Goal: Task Accomplishment & Management: Use online tool/utility

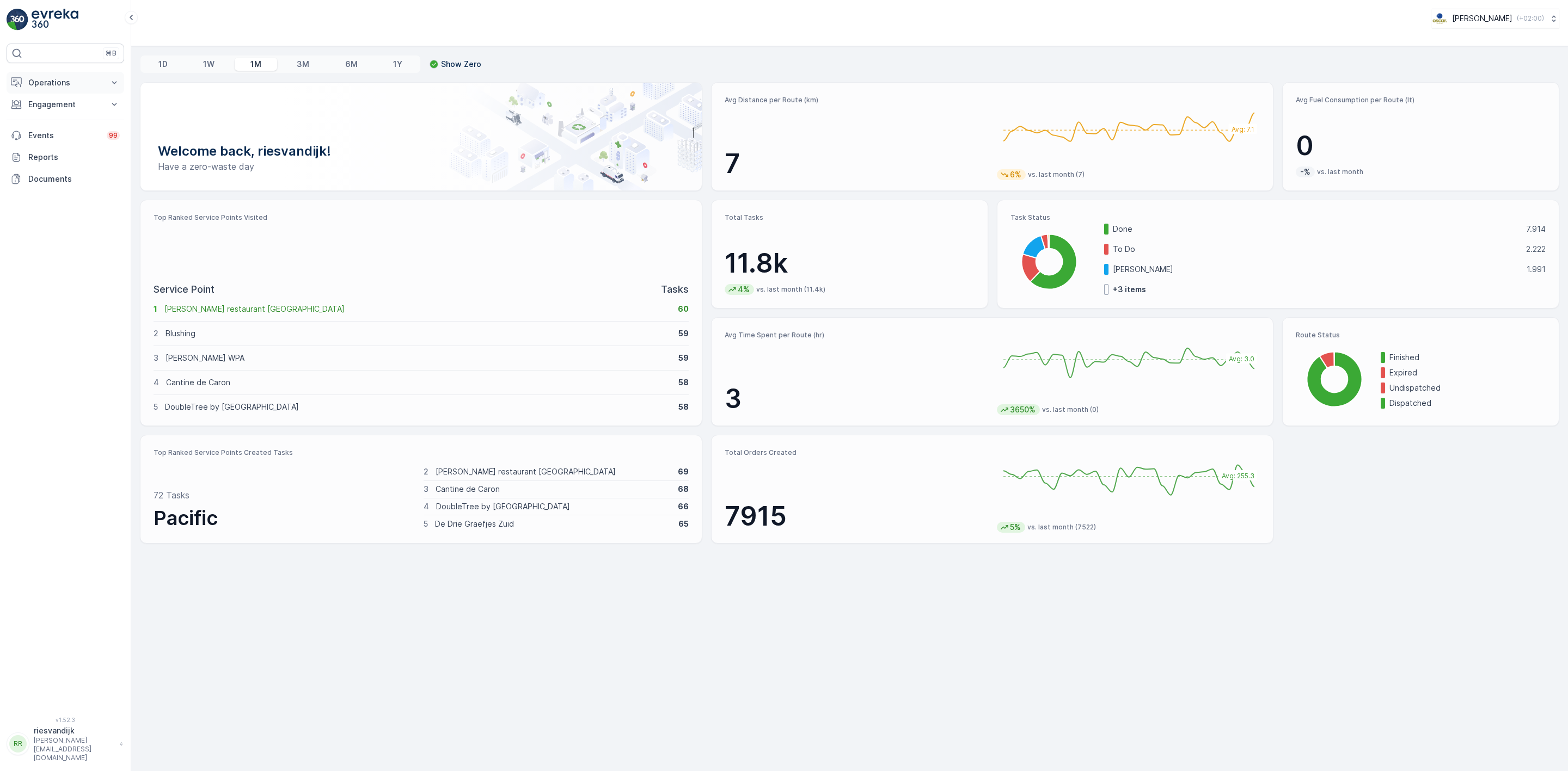
click at [57, 86] on p "Operations" at bounding box center [66, 83] width 74 height 11
click at [54, 130] on p "Routes & Tasks" at bounding box center [56, 132] width 56 height 11
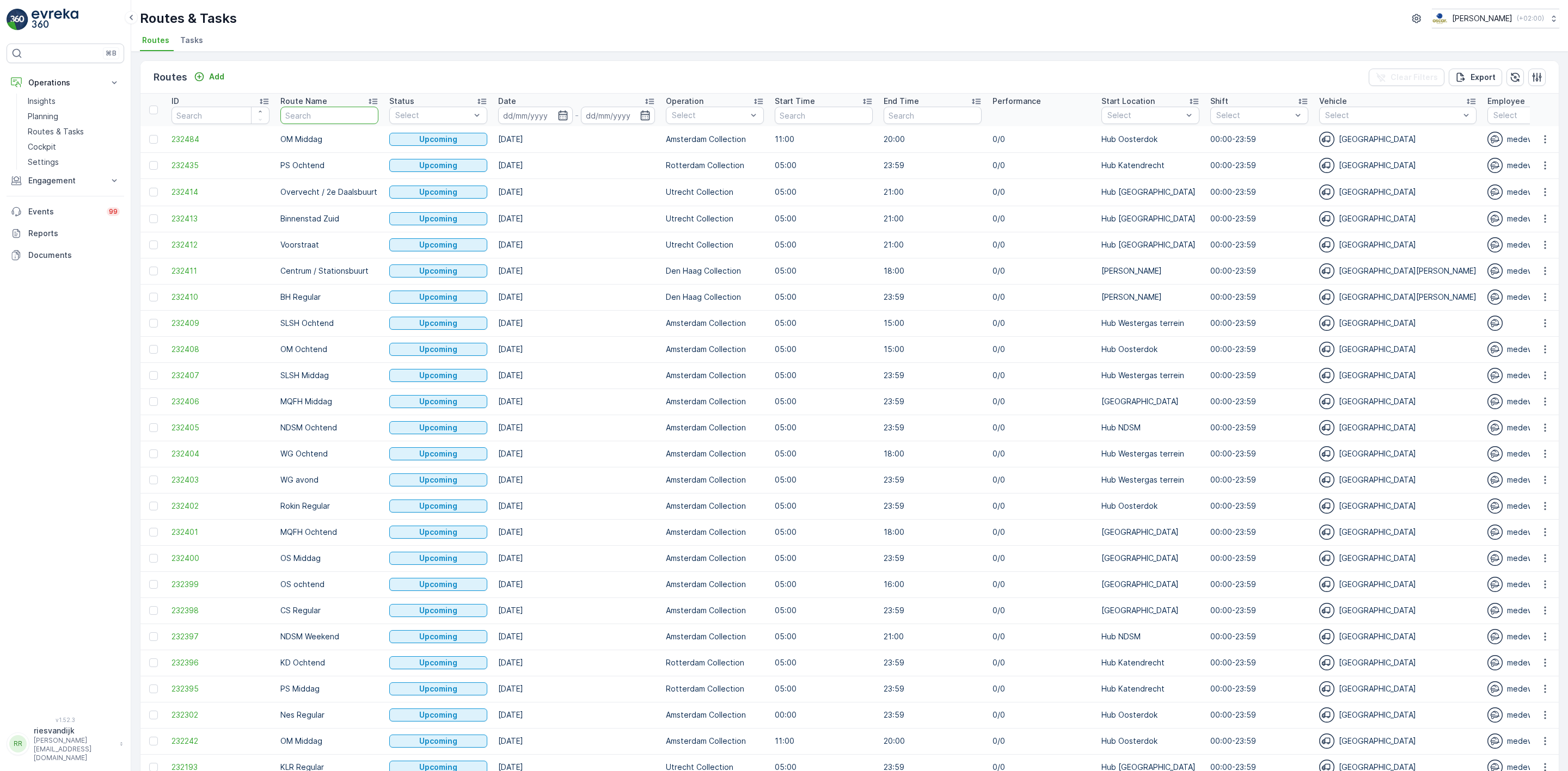
click at [369, 117] on input "text" at bounding box center [329, 115] width 98 height 18
click at [185, 40] on span "Tasks" at bounding box center [192, 40] width 23 height 11
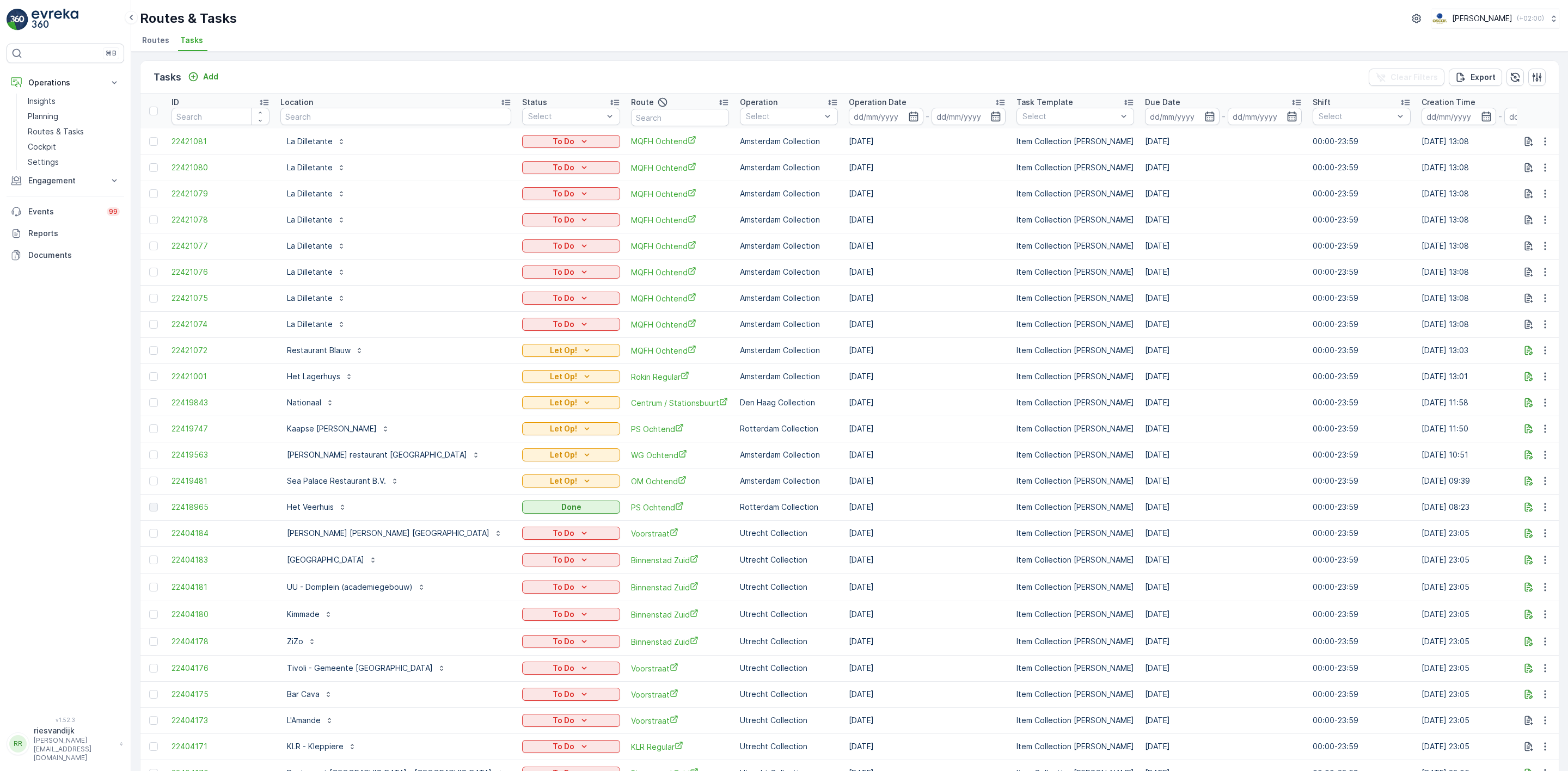
click at [288, 116] on input "text" at bounding box center [396, 116] width 231 height 18
type input "marine terr"
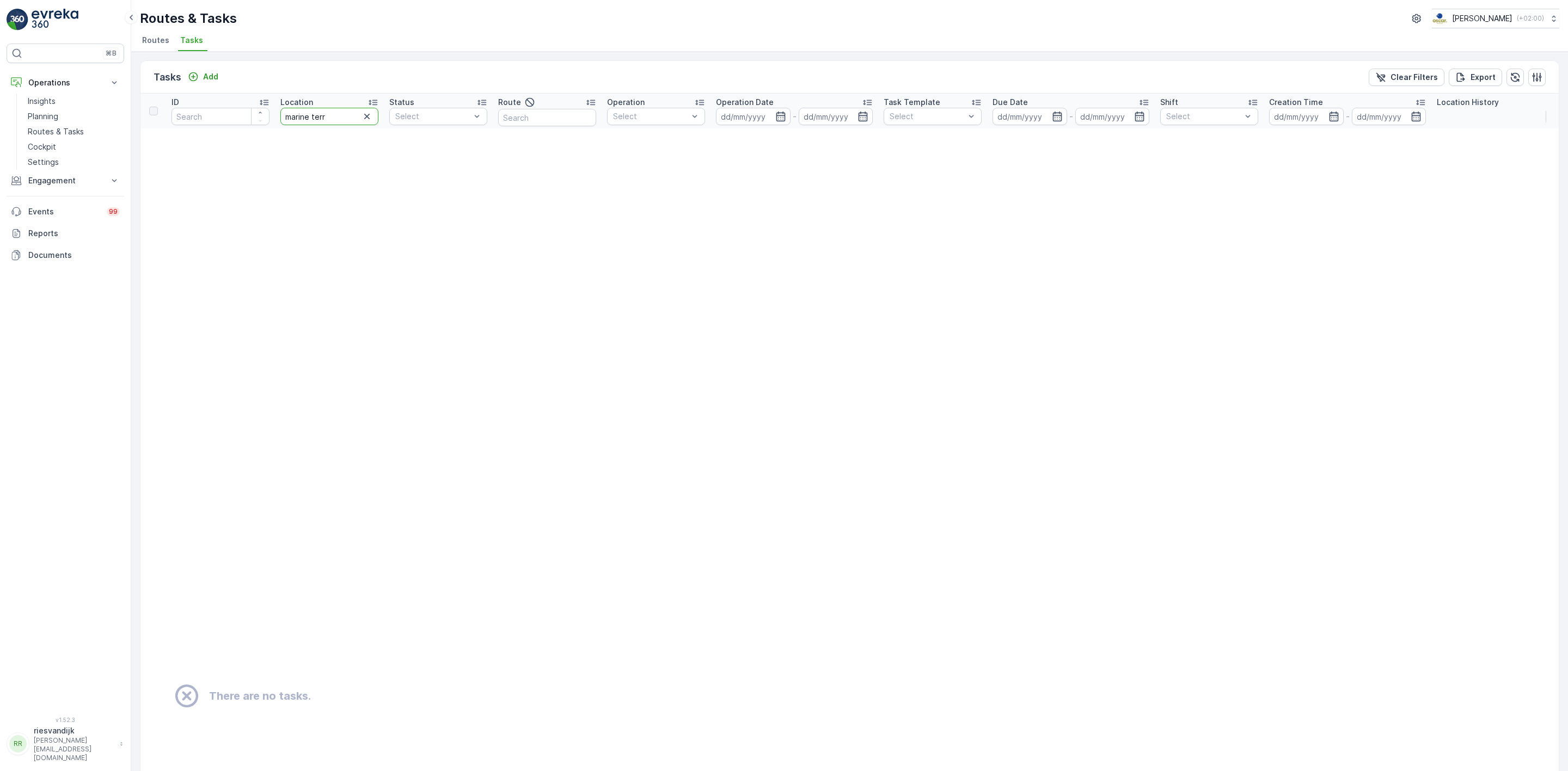
click at [316, 120] on input "marine terr" at bounding box center [329, 116] width 98 height 18
type input "marineterr"
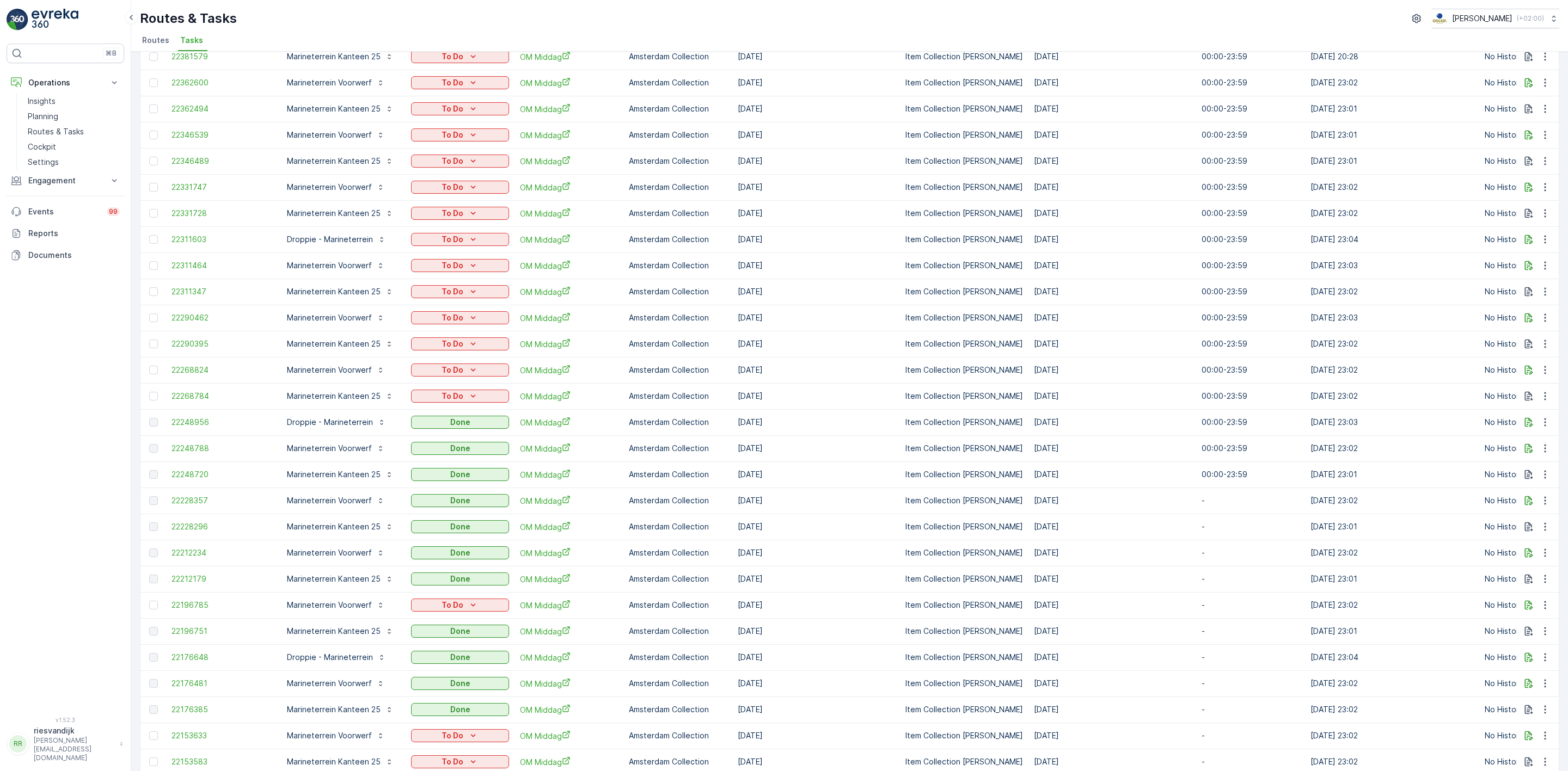
scroll to position [245, 0]
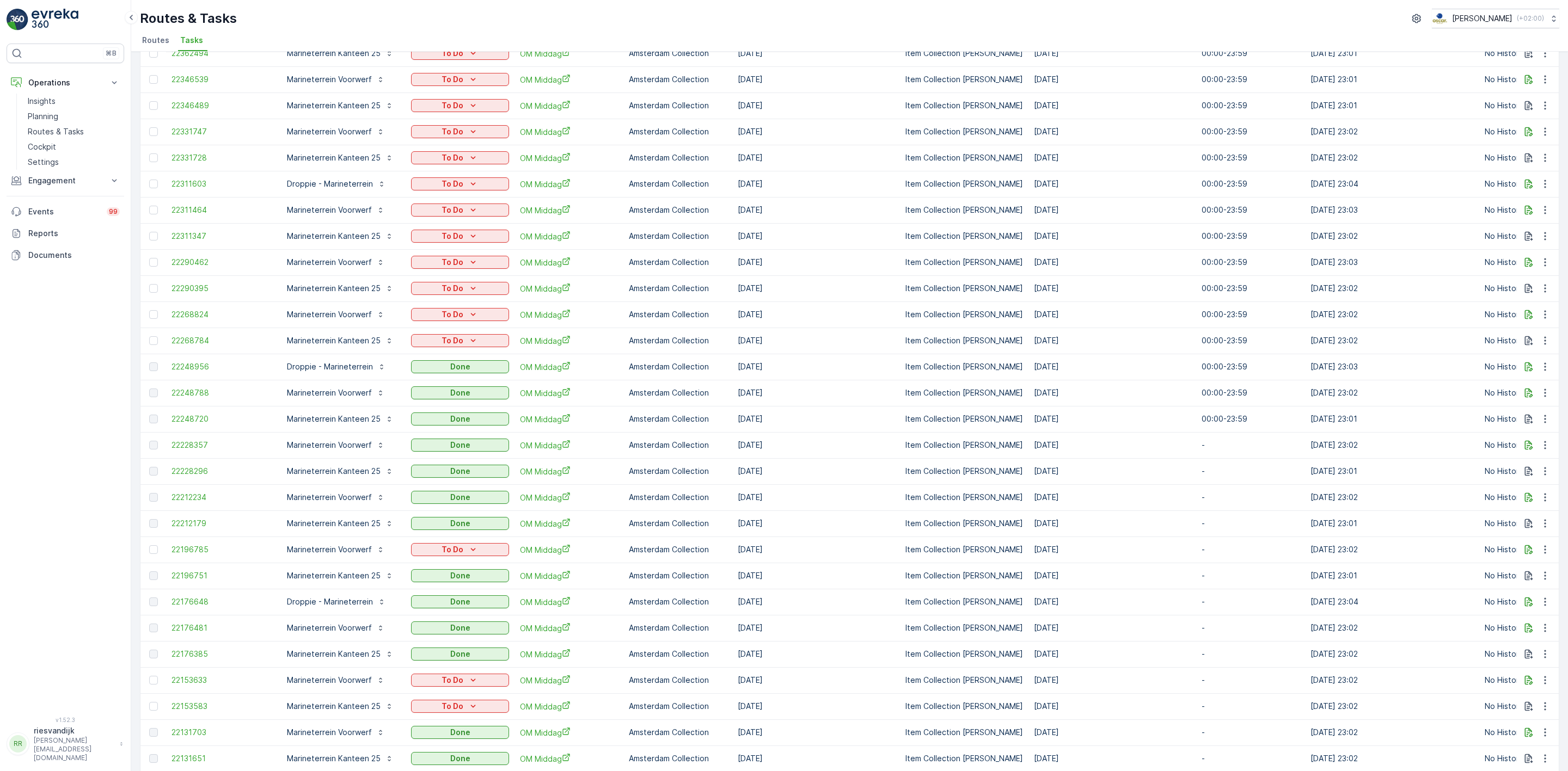
drag, startPoint x: 838, startPoint y: 338, endPoint x: 158, endPoint y: 319, distance: 680.3
click at [158, 319] on tbody "22403860 Marineterrein Voorwerf To Do [PERSON_NAME] Amsterdam Collection [DATE]…" at bounding box center [991, 537] width 1701 height 1307
click at [101, 378] on div "⌘B Operations Insights Planning Routes & Tasks Cockpit Settings Engagement Insi…" at bounding box center [65, 374] width 117 height 660
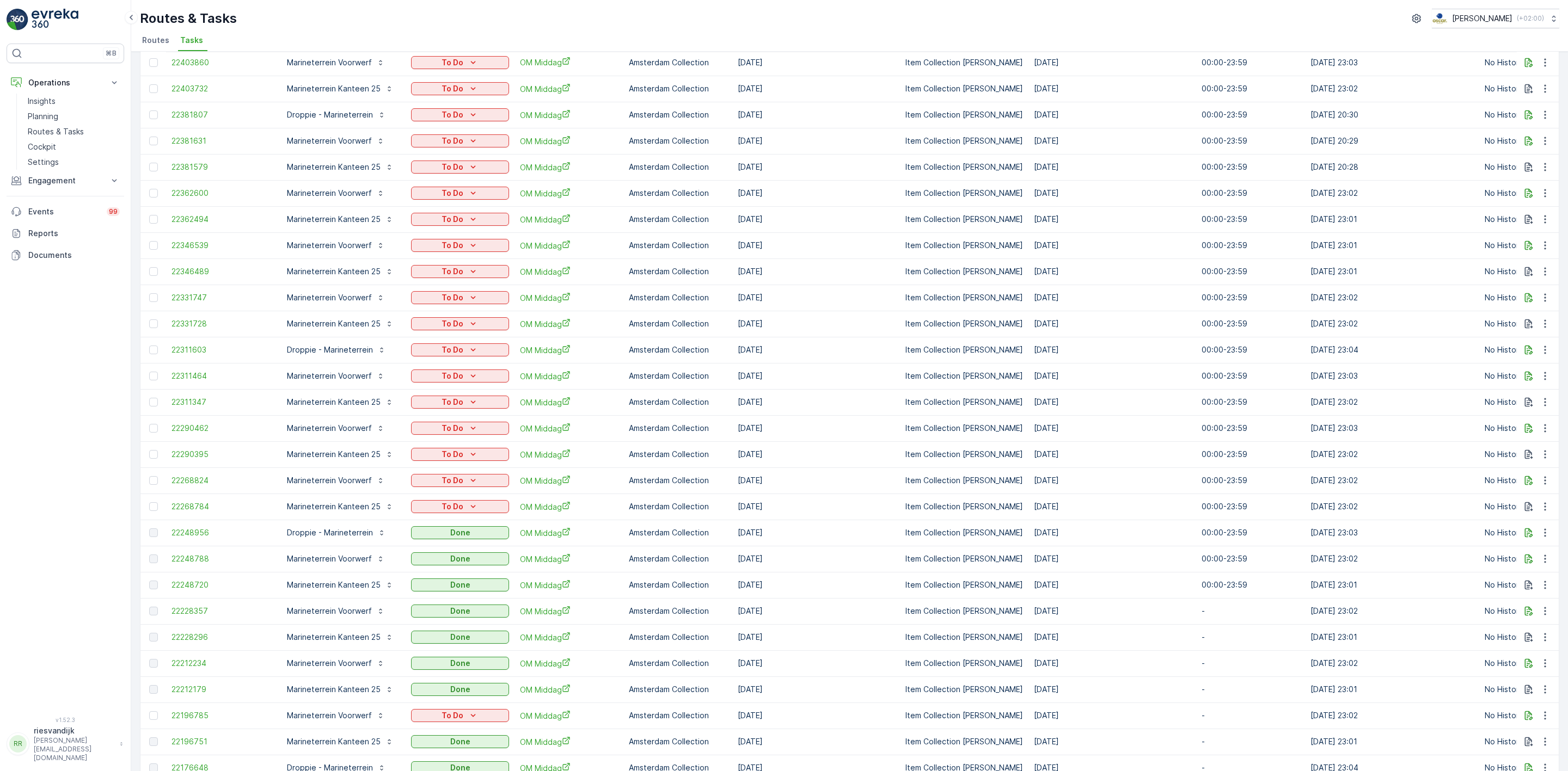
scroll to position [0, 0]
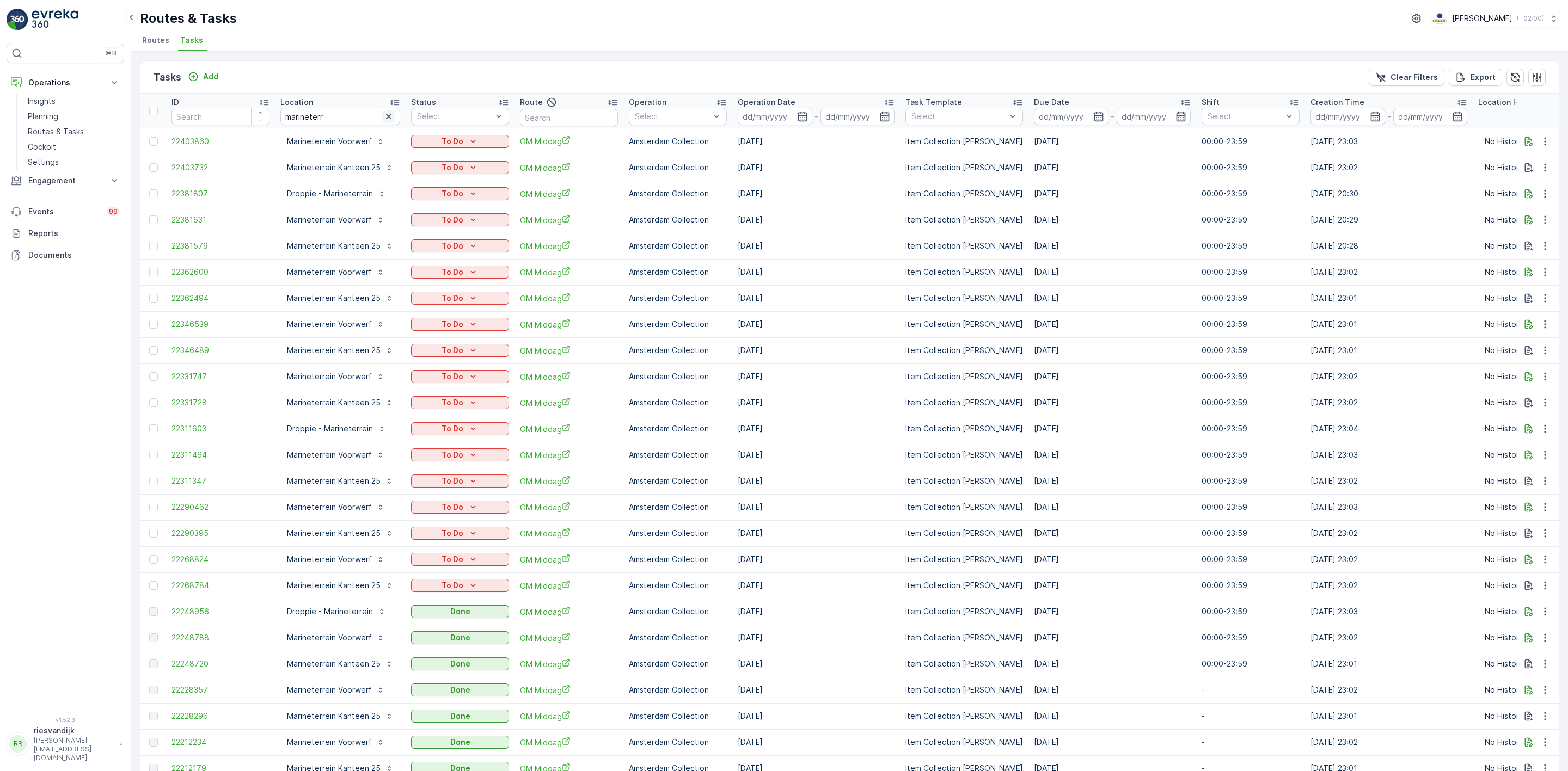
click at [387, 116] on icon "button" at bounding box center [388, 116] width 5 height 5
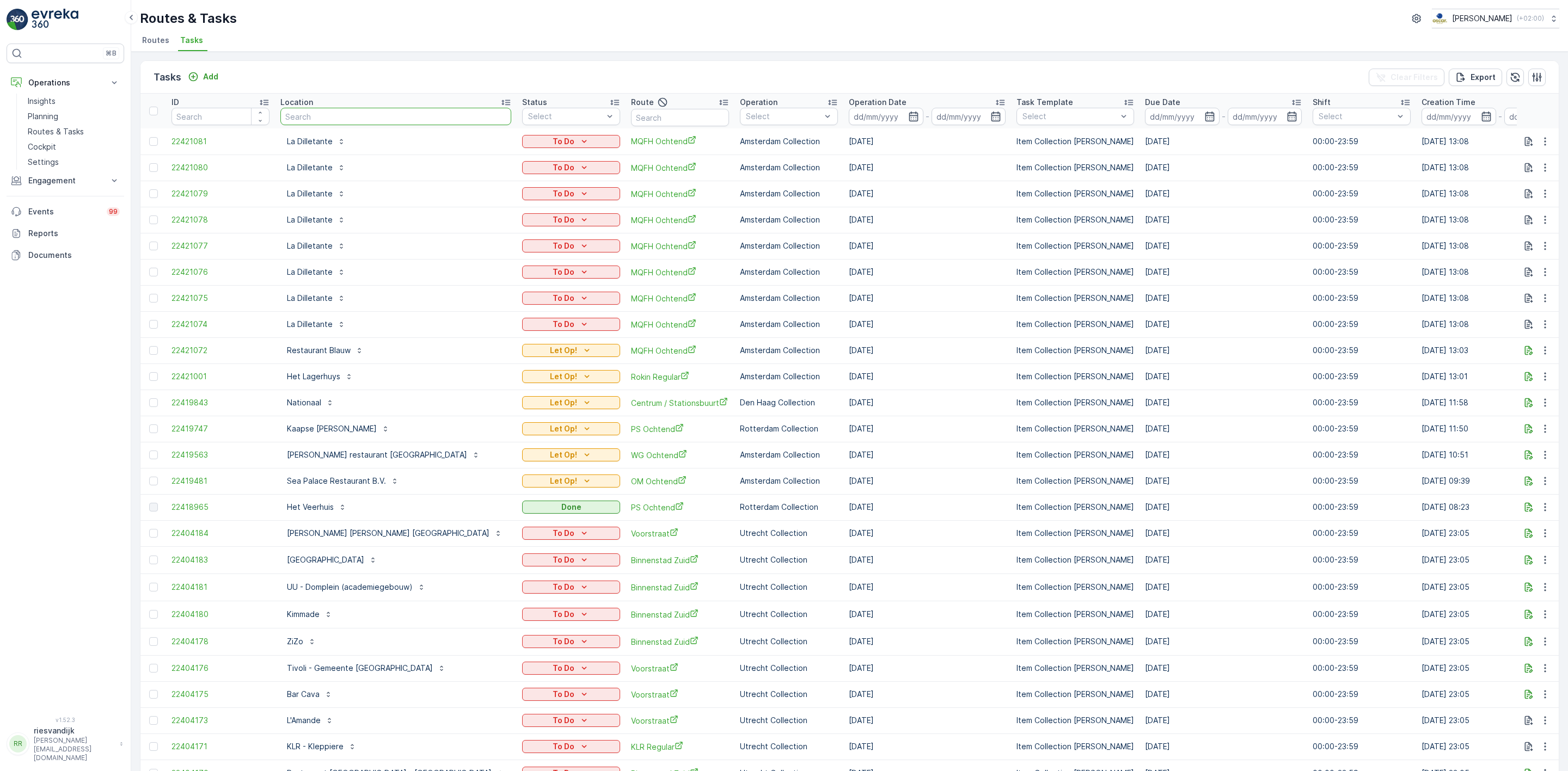
click at [337, 116] on input "text" at bounding box center [396, 116] width 231 height 18
type input "hilton"
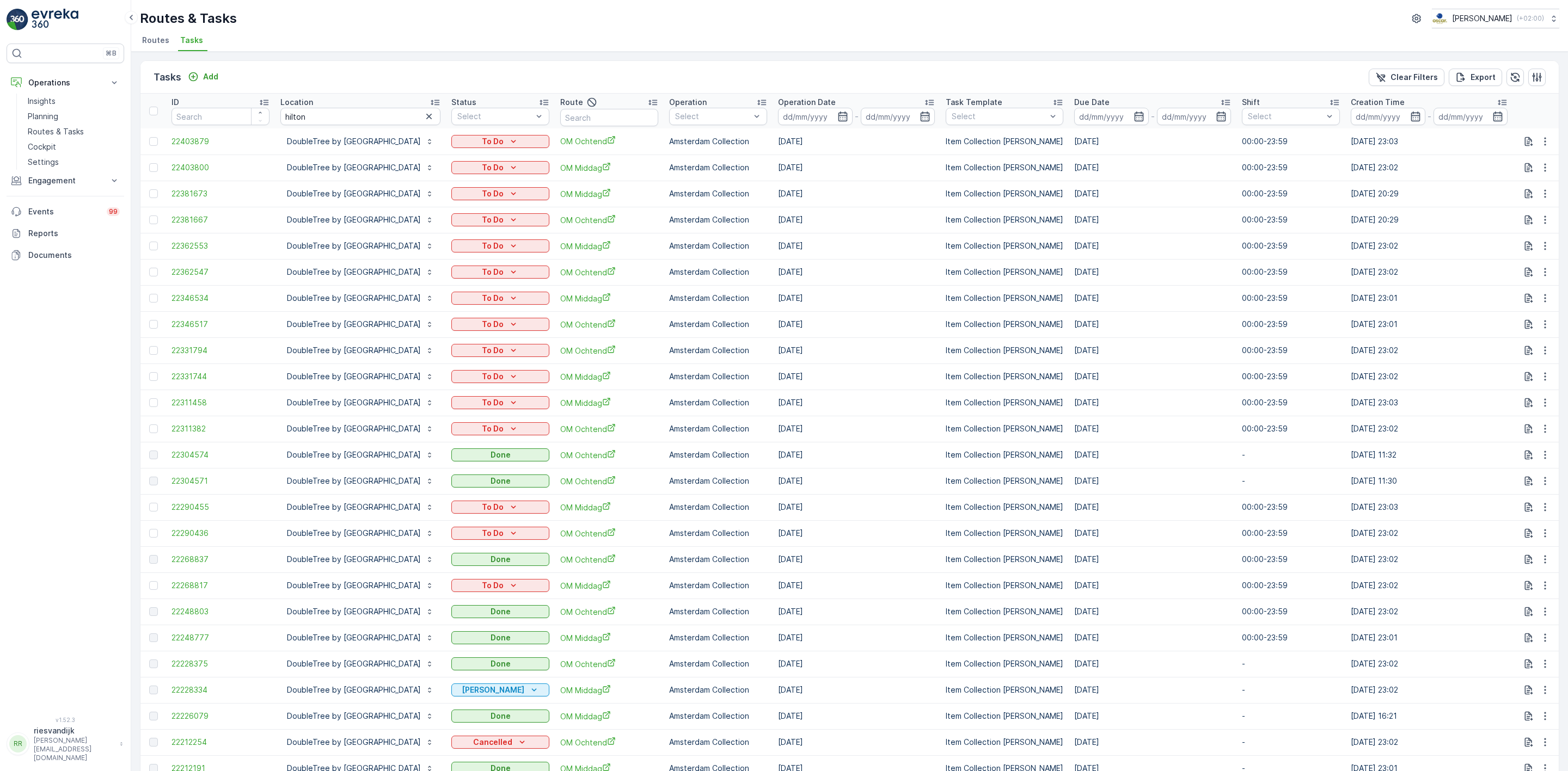
click at [921, 98] on div "Operation Date" at bounding box center [856, 102] width 157 height 11
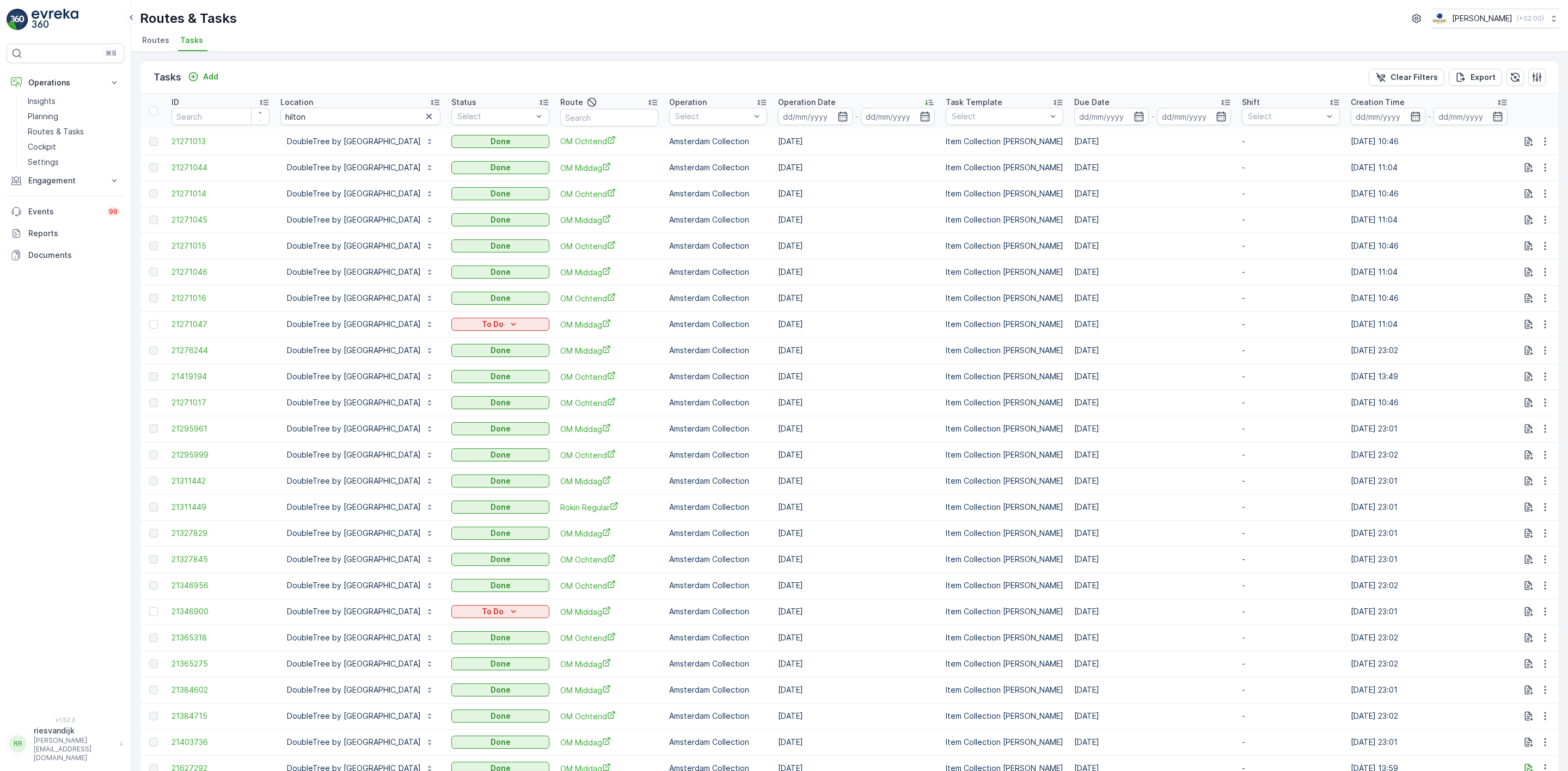
drag, startPoint x: 921, startPoint y: 98, endPoint x: 935, endPoint y: 99, distance: 14.0
click at [935, 99] on div "Operation Date" at bounding box center [856, 102] width 157 height 11
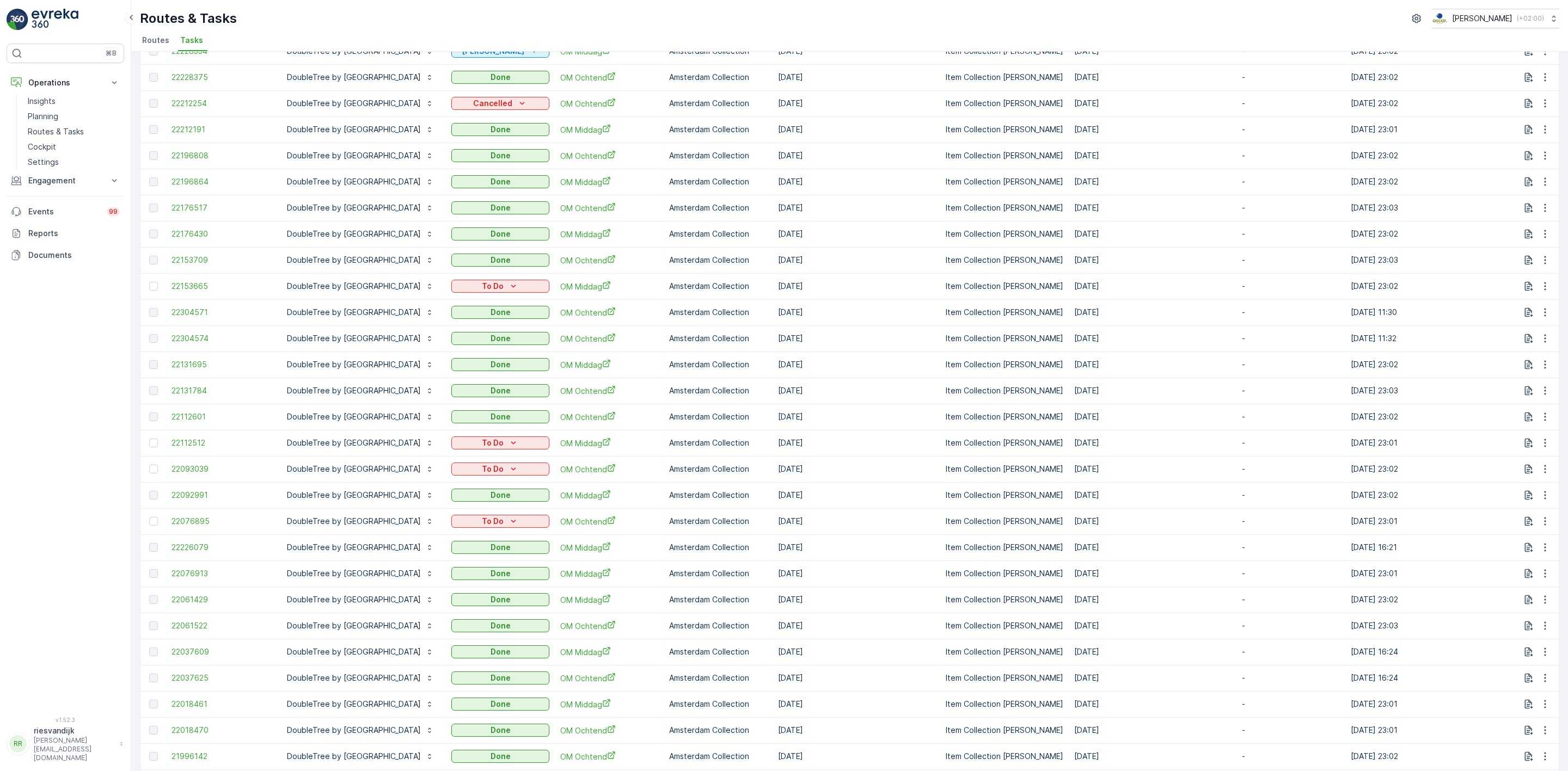
scroll to position [547, 0]
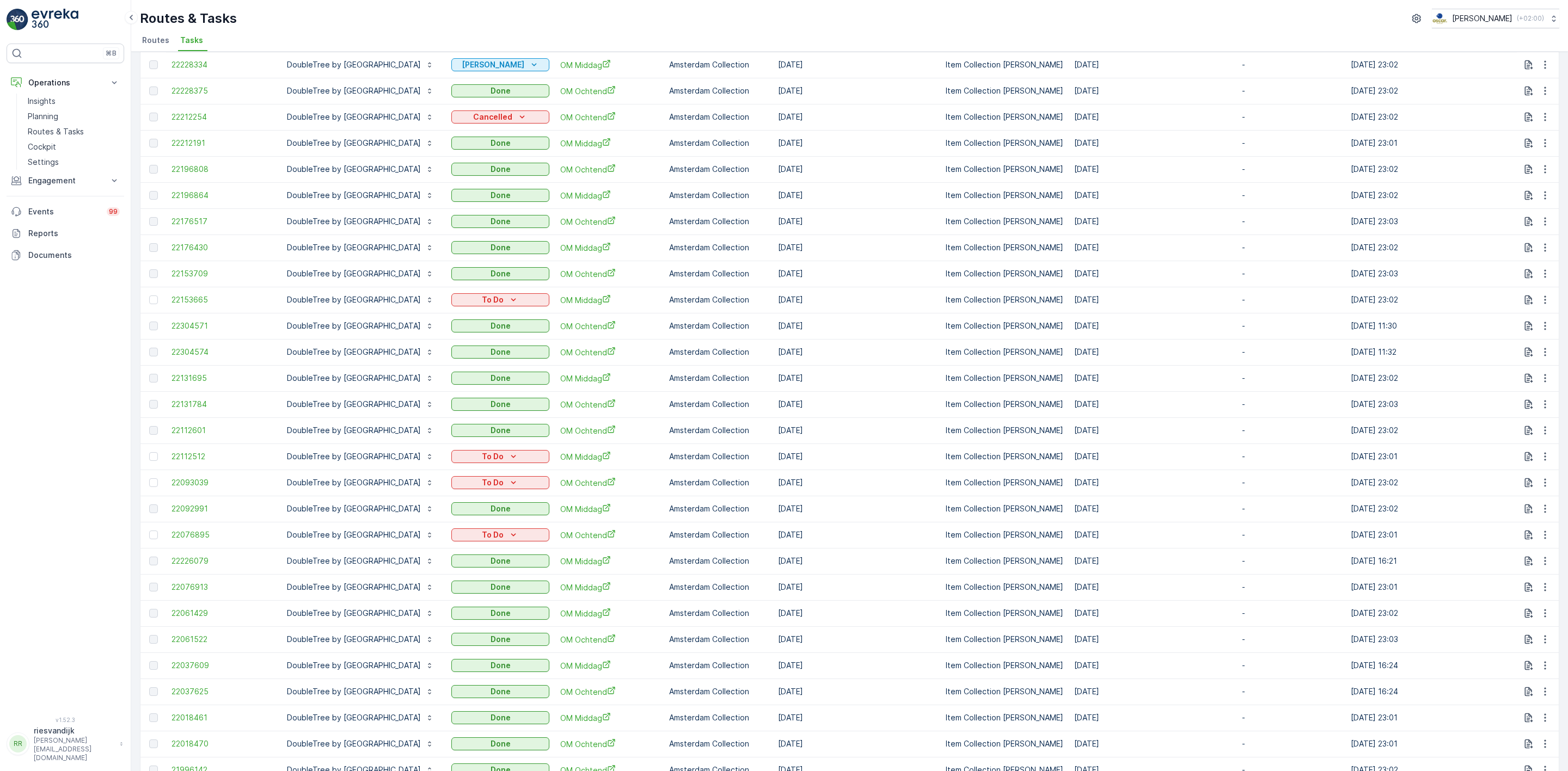
drag, startPoint x: 905, startPoint y: 534, endPoint x: 609, endPoint y: 466, distance: 303.7
click at [609, 466] on tbody "22403800 DoubleTree by [GEOGRAPHIC_DATA] To Do [PERSON_NAME] Amsterdam Collecti…" at bounding box center [1011, 234] width 1741 height 1307
click at [96, 430] on div "⌘B Operations Insights Planning Routes & Tasks Cockpit Settings Engagement Insi…" at bounding box center [65, 374] width 117 height 660
drag, startPoint x: 815, startPoint y: 472, endPoint x: 674, endPoint y: 466, distance: 141.1
click at [674, 466] on tbody "22403800 DoubleTree by [GEOGRAPHIC_DATA] To Do [PERSON_NAME] Amsterdam Collecti…" at bounding box center [1011, 234] width 1741 height 1307
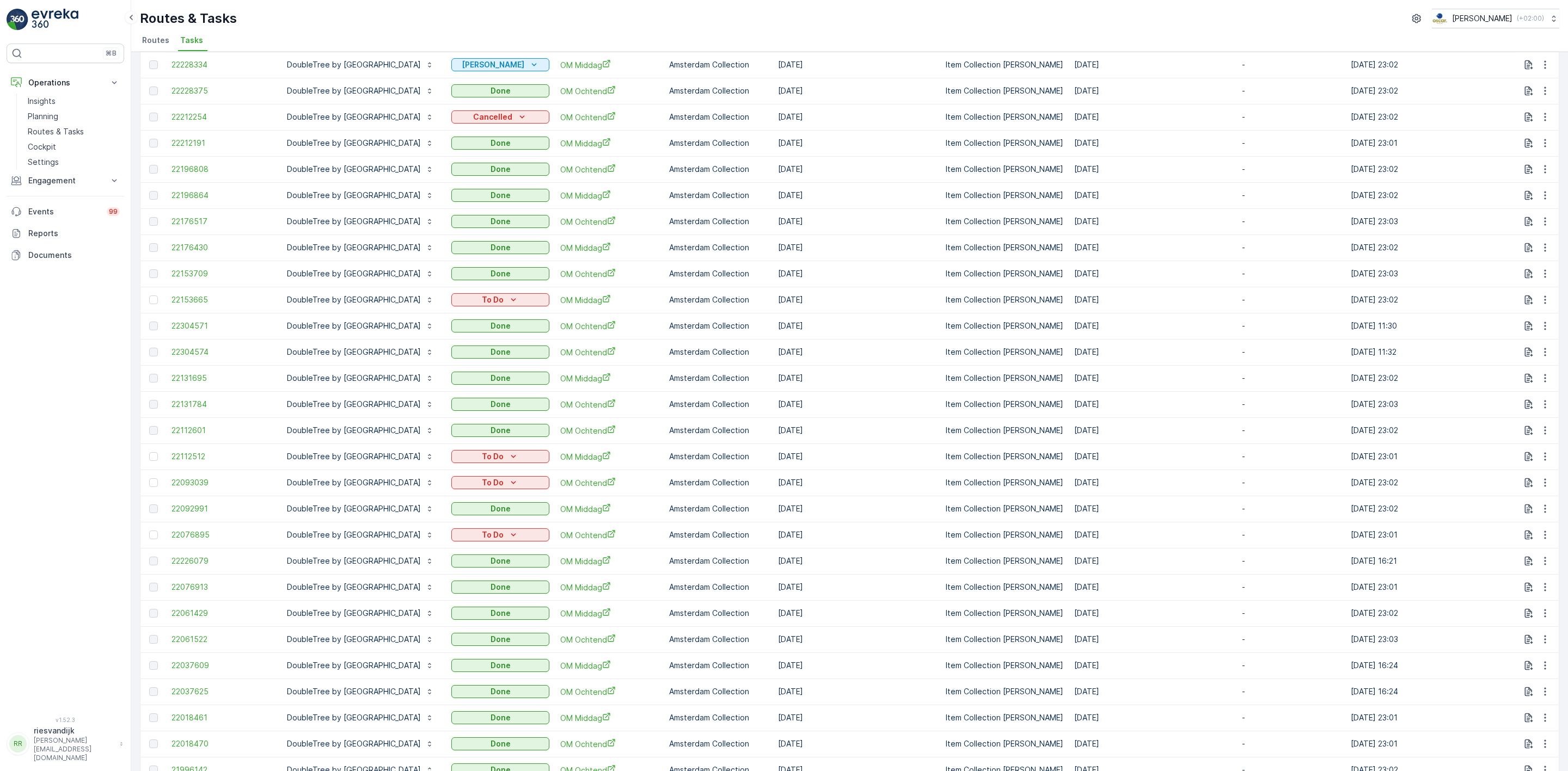
click at [38, 505] on div "⌘B Operations Insights Planning Routes & Tasks Cockpit Settings Engagement Insi…" at bounding box center [65, 374] width 117 height 660
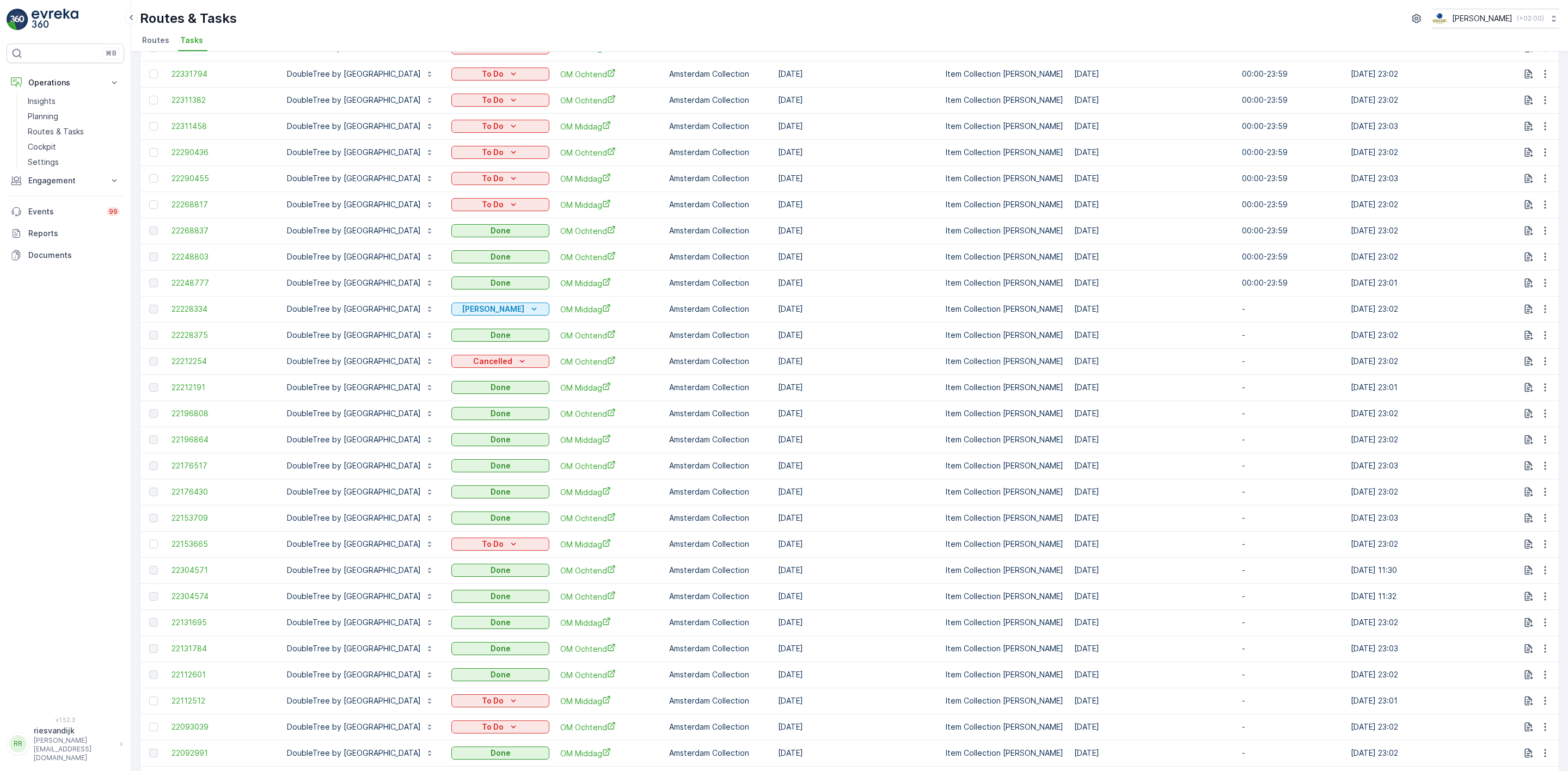
scroll to position [302, 0]
drag, startPoint x: 920, startPoint y: 549, endPoint x: 144, endPoint y: 544, distance: 776.0
click at [144, 544] on tr "22153665 DoubleTree by [GEOGRAPHIC_DATA] To Do [PERSON_NAME] Amsterdam Collecti…" at bounding box center [1011, 545] width 1741 height 26
click at [940, 545] on td "[DATE]" at bounding box center [856, 545] width 167 height 26
drag, startPoint x: 911, startPoint y: 359, endPoint x: 172, endPoint y: 368, distance: 739.1
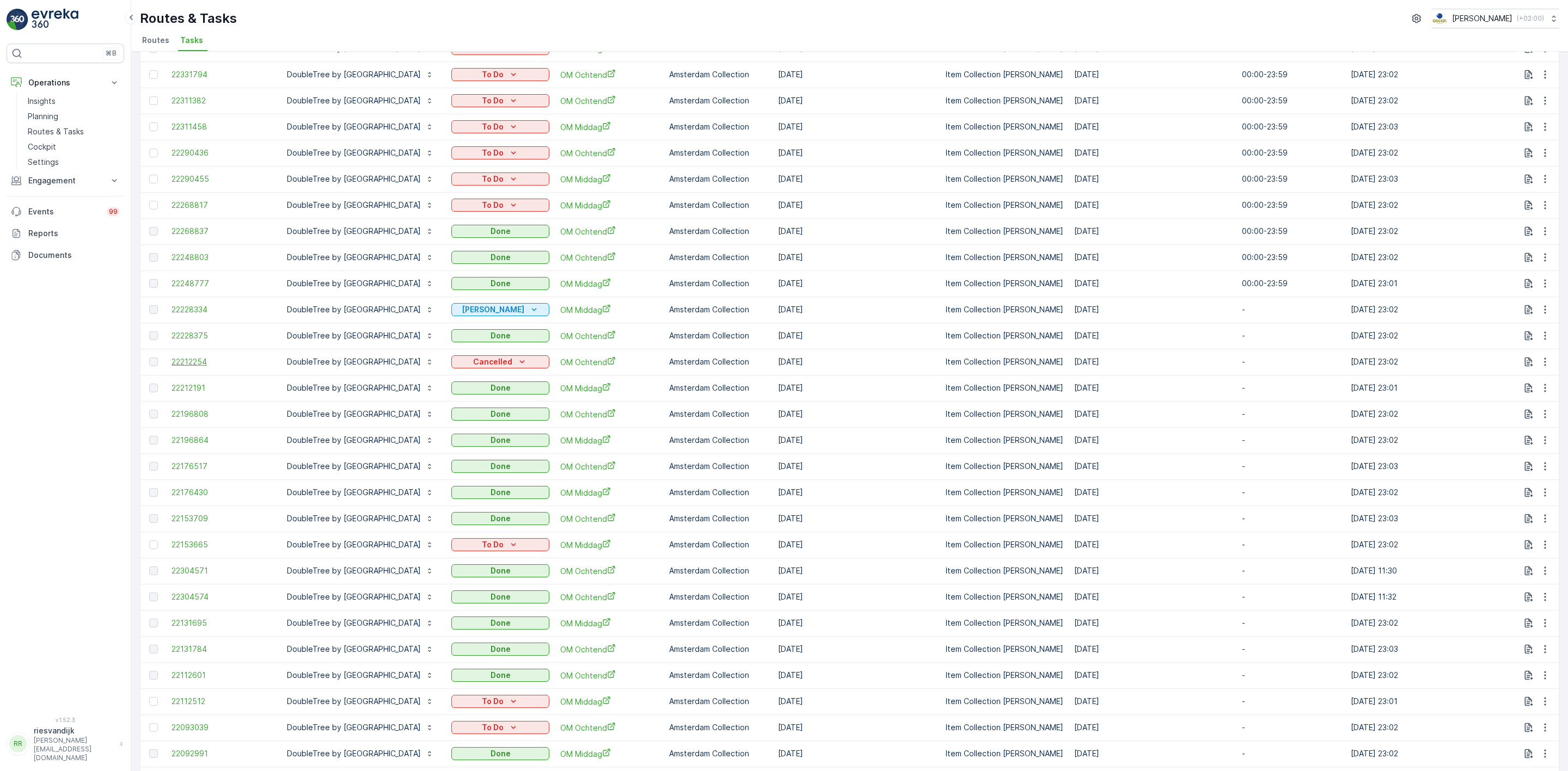
click at [172, 368] on tr "22212254 DoubleTree by [GEOGRAPHIC_DATA] Cancelled OM Ochtend Amsterdam Collect…" at bounding box center [1011, 361] width 1741 height 26
click at [936, 358] on td "[DATE]" at bounding box center [856, 361] width 167 height 26
click at [880, 365] on td "[DATE]" at bounding box center [856, 361] width 167 height 26
drag, startPoint x: 928, startPoint y: 365, endPoint x: 1007, endPoint y: 361, distance: 79.1
click at [928, 366] on td "[DATE]" at bounding box center [856, 361] width 167 height 26
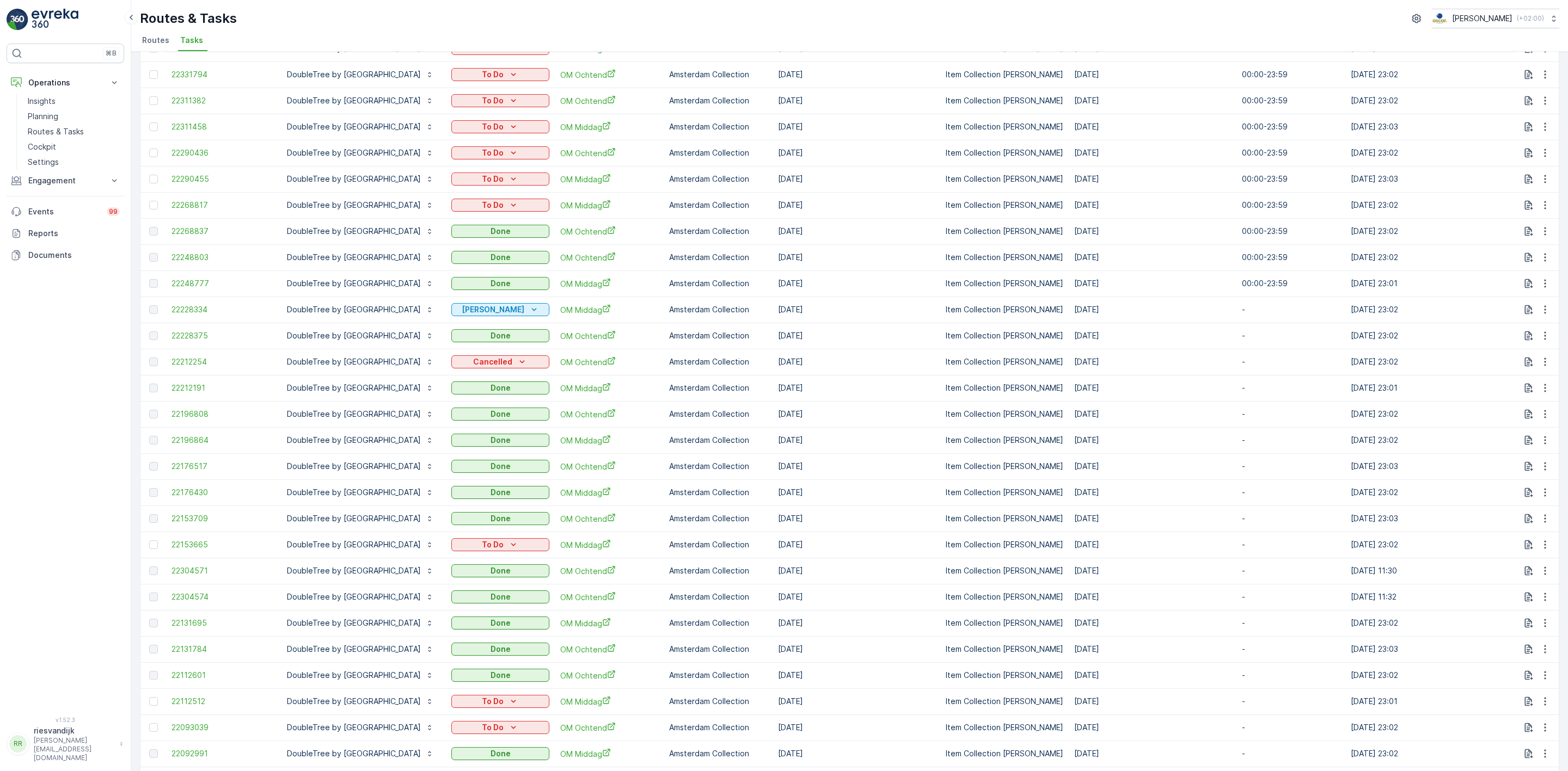
click at [1039, 358] on p "Item Collection [PERSON_NAME]" at bounding box center [1004, 362] width 117 height 11
drag, startPoint x: 1047, startPoint y: 358, endPoint x: 993, endPoint y: 366, distance: 54.6
click at [993, 366] on tr "22212254 DoubleTree by [GEOGRAPHIC_DATA] Cancelled OM Ochtend Amsterdam Collect…" at bounding box center [1011, 361] width 1741 height 26
click at [1063, 359] on p "Item Collection [PERSON_NAME]" at bounding box center [1004, 362] width 117 height 11
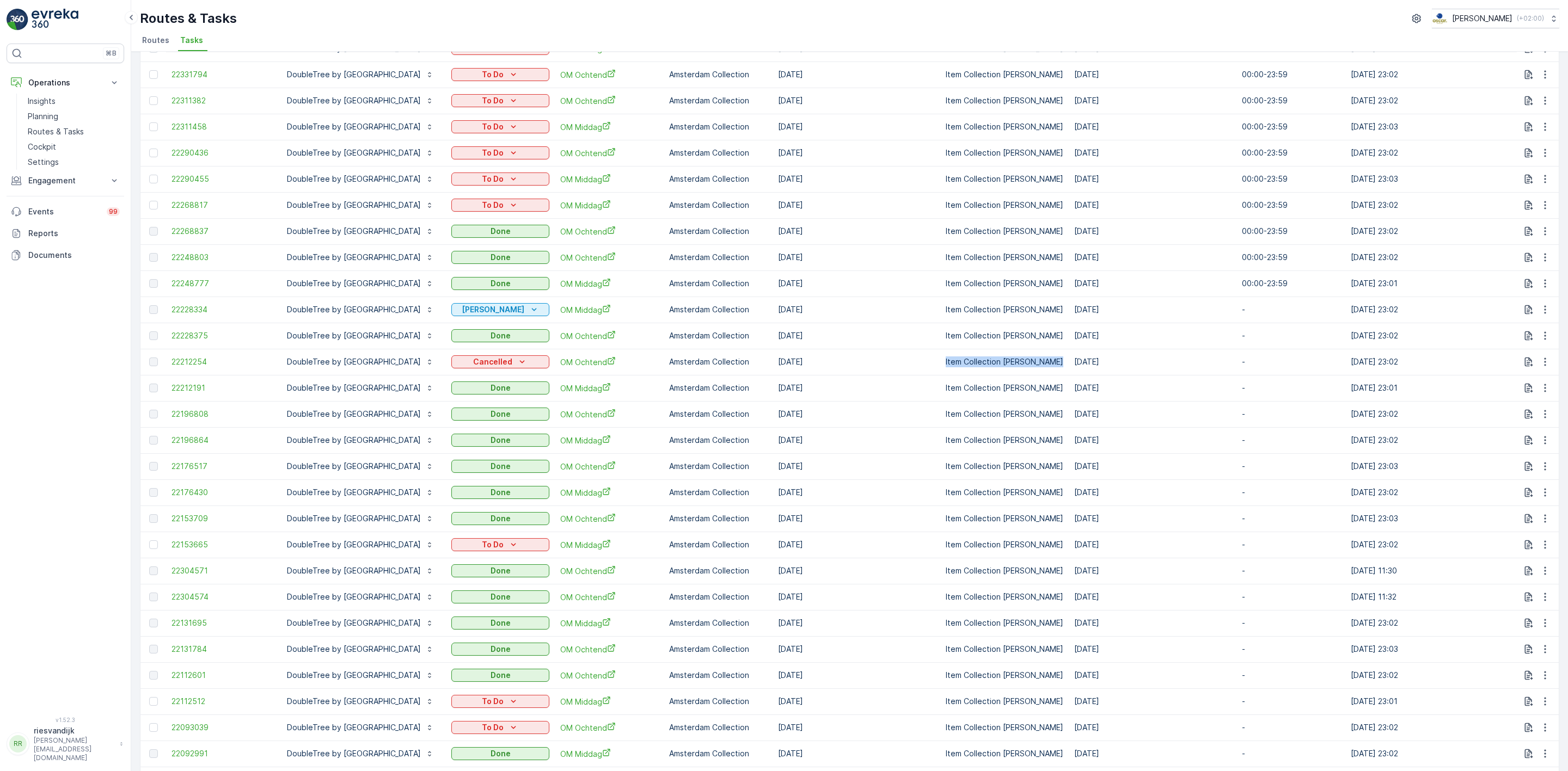
click at [1063, 360] on p "Item Collection [PERSON_NAME]" at bounding box center [1004, 362] width 117 height 11
click at [1062, 360] on p "Item Collection [PERSON_NAME]" at bounding box center [1004, 362] width 117 height 11
click at [1063, 361] on p "Item Collection [PERSON_NAME]" at bounding box center [1004, 362] width 117 height 11
drag, startPoint x: 1229, startPoint y: 357, endPoint x: 894, endPoint y: 374, distance: 335.4
click at [894, 374] on tr "22212254 DoubleTree by [GEOGRAPHIC_DATA] Cancelled OM Ochtend Amsterdam Collect…" at bounding box center [1011, 361] width 1741 height 26
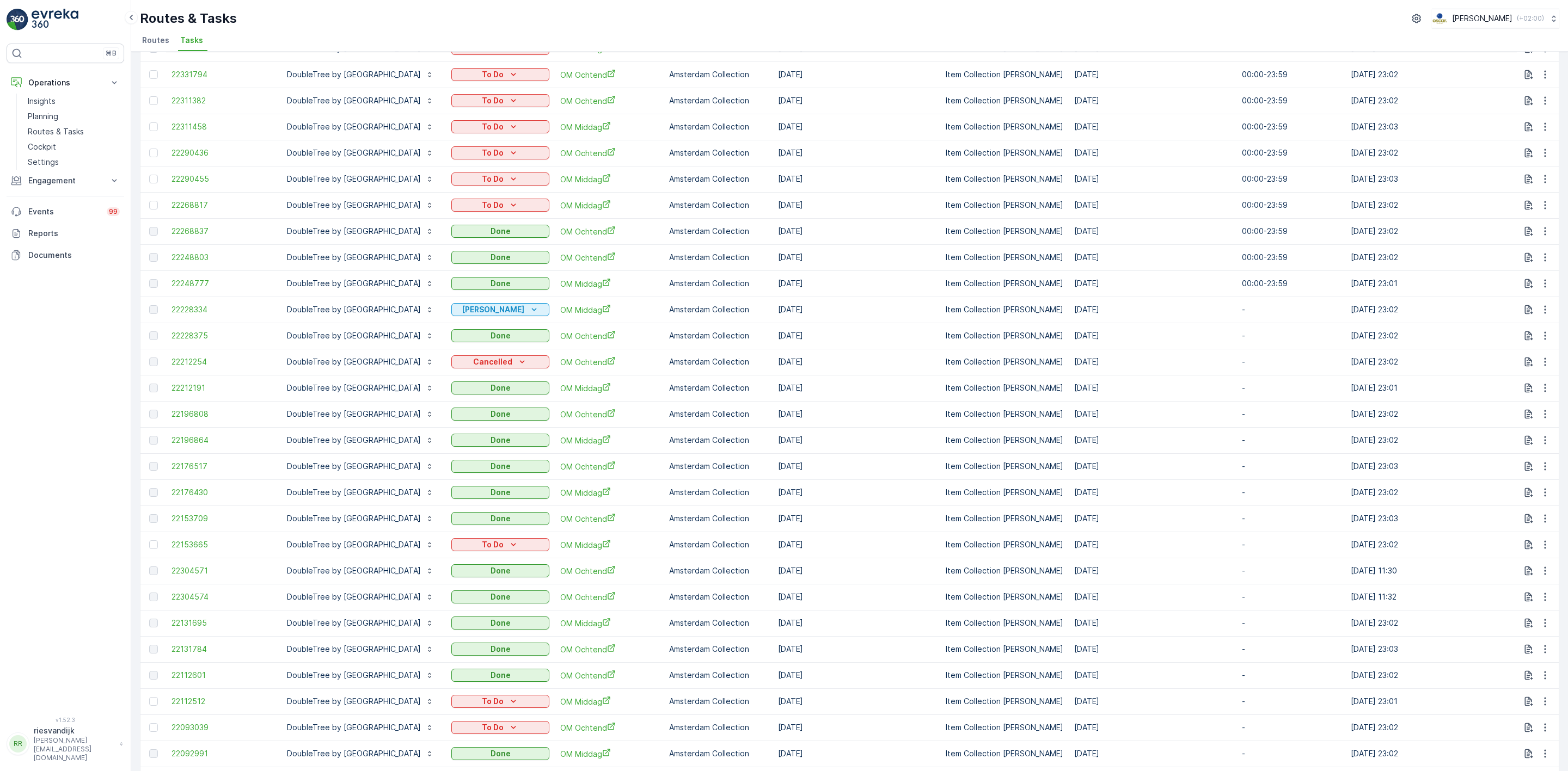
click at [940, 368] on td "[DATE]" at bounding box center [856, 361] width 167 height 26
drag, startPoint x: 887, startPoint y: 364, endPoint x: 251, endPoint y: 358, distance: 636.0
click at [167, 366] on tr "22212254 DoubleTree by [GEOGRAPHIC_DATA] Cancelled OM Ochtend Amsterdam Collect…" at bounding box center [1011, 361] width 1741 height 26
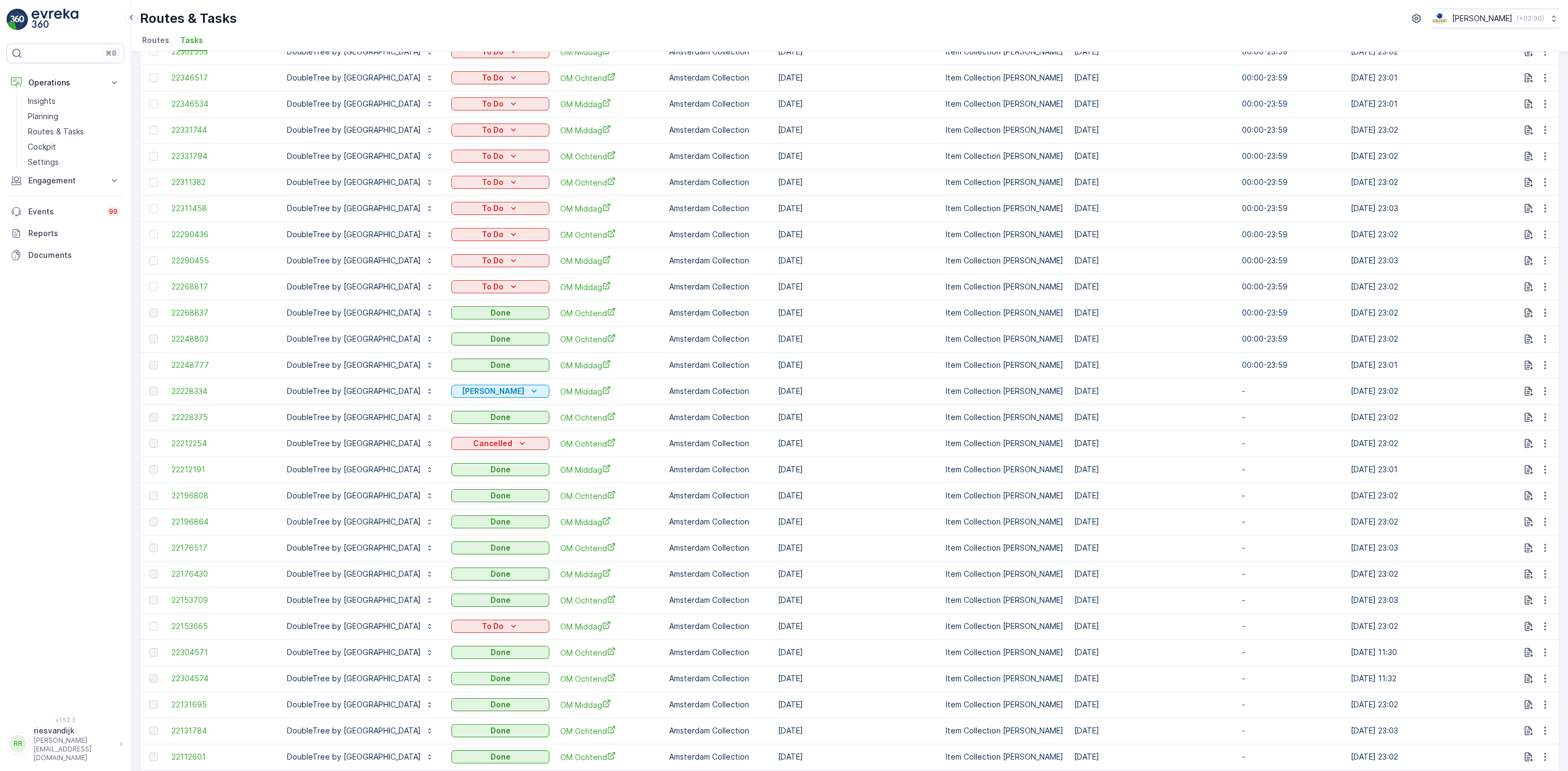
drag, startPoint x: 911, startPoint y: 392, endPoint x: 897, endPoint y: 391, distance: 14.0
click at [892, 394] on td "[DATE]" at bounding box center [856, 391] width 167 height 26
